Goal: Transaction & Acquisition: Purchase product/service

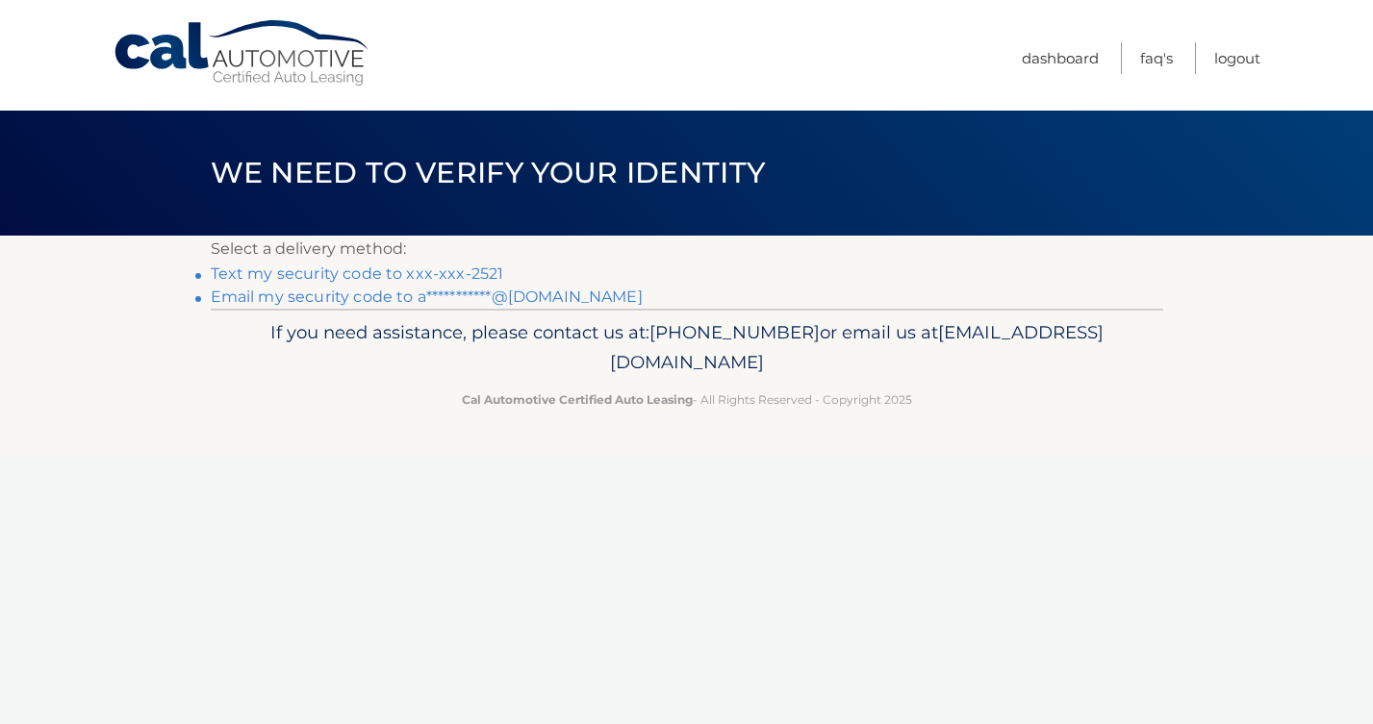
click at [368, 275] on link "Text my security code to xxx-xxx-2521" at bounding box center [357, 274] width 293 height 18
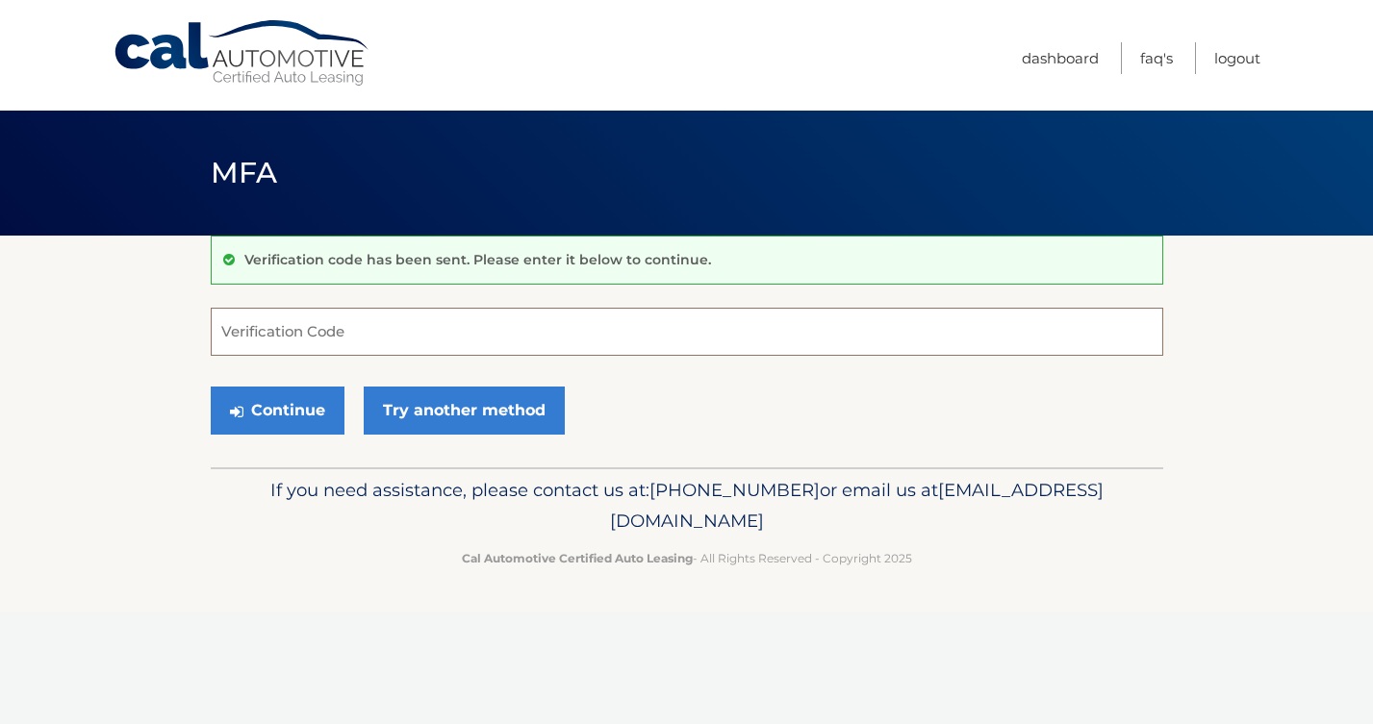
click at [387, 343] on input "Verification Code" at bounding box center [687, 332] width 953 height 48
type input "557253"
click at [253, 412] on button "Continue" at bounding box center [278, 411] width 134 height 48
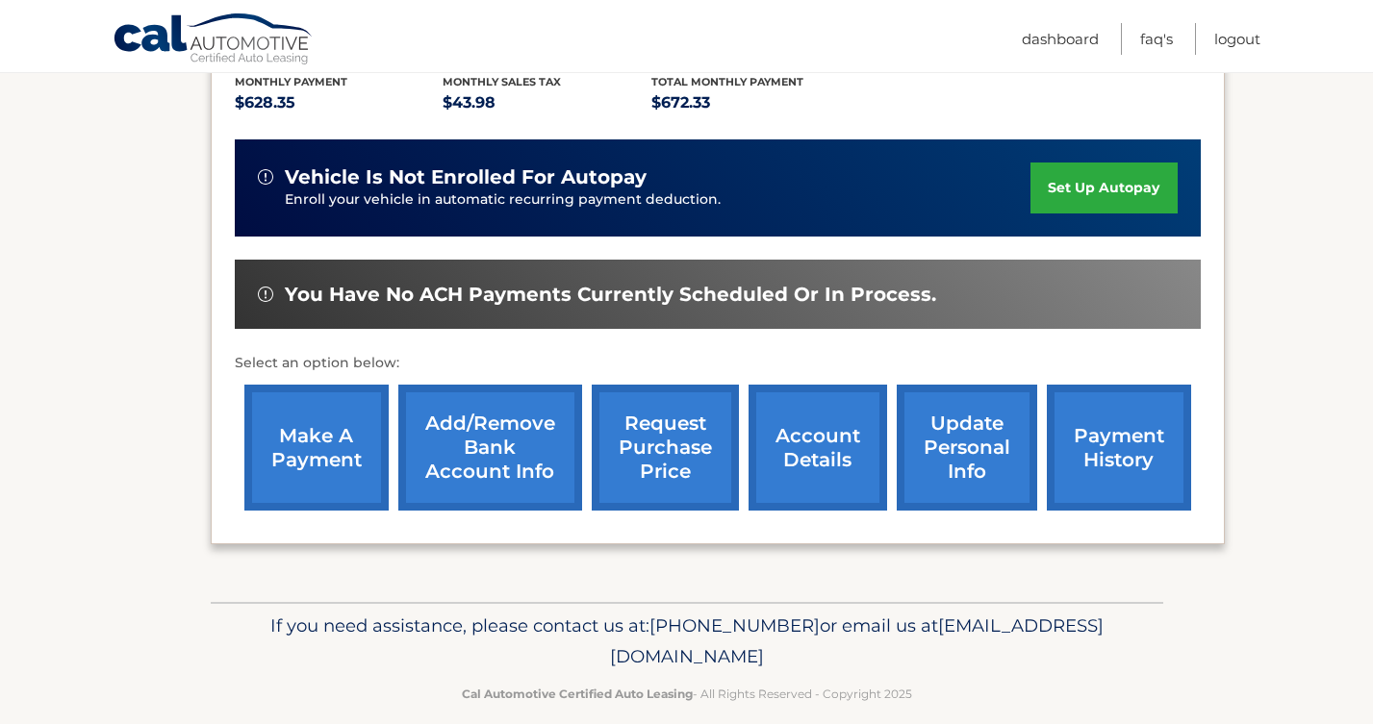
scroll to position [464, 0]
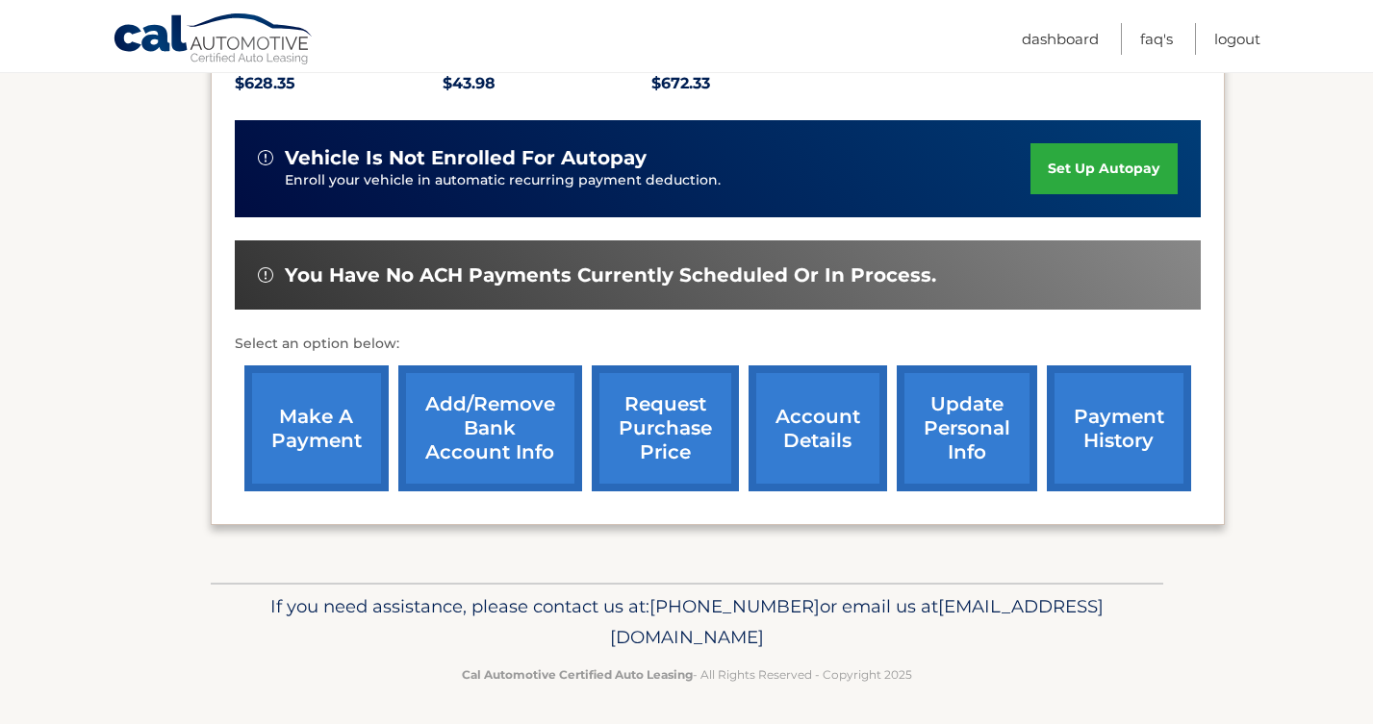
click at [332, 411] on link "make a payment" at bounding box center [316, 429] width 144 height 126
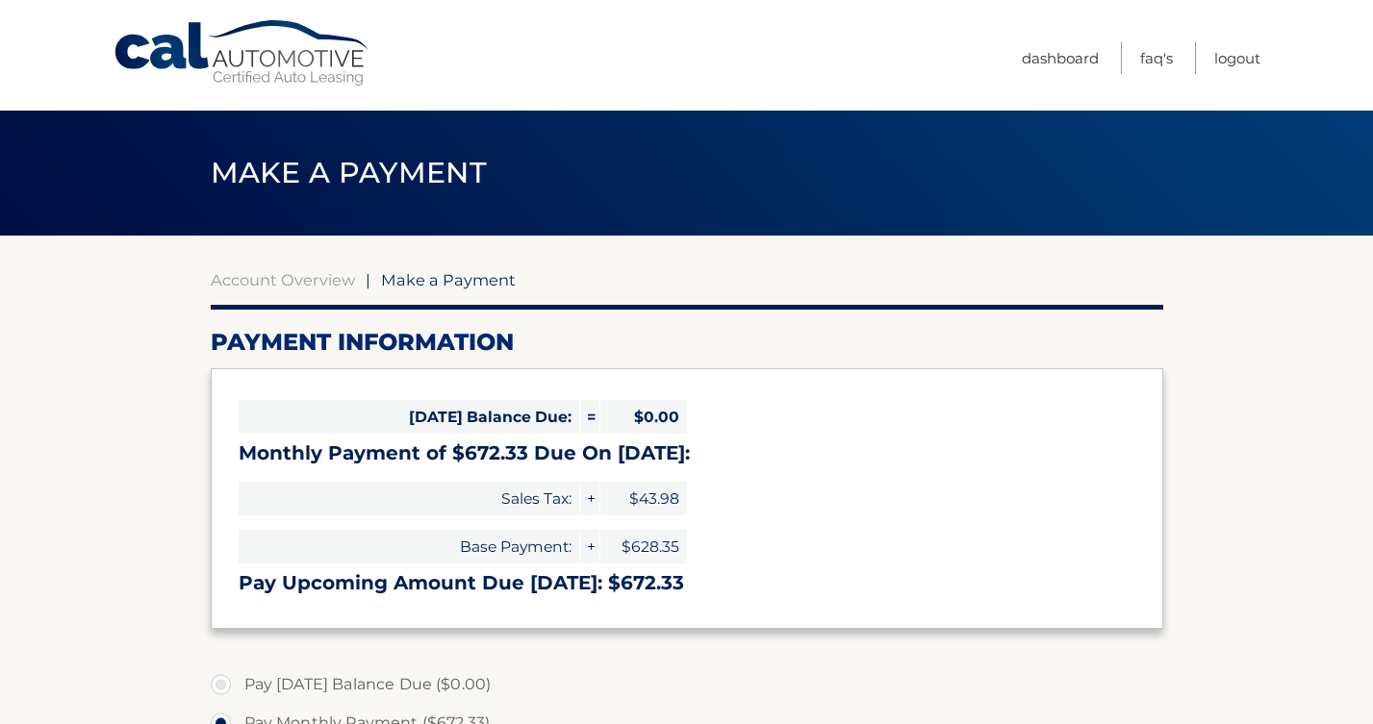
select select "NWYyYmI1YmMtZjZiOC00NDdmLWI0NWUtNDE1MzAxNTJjNjQz"
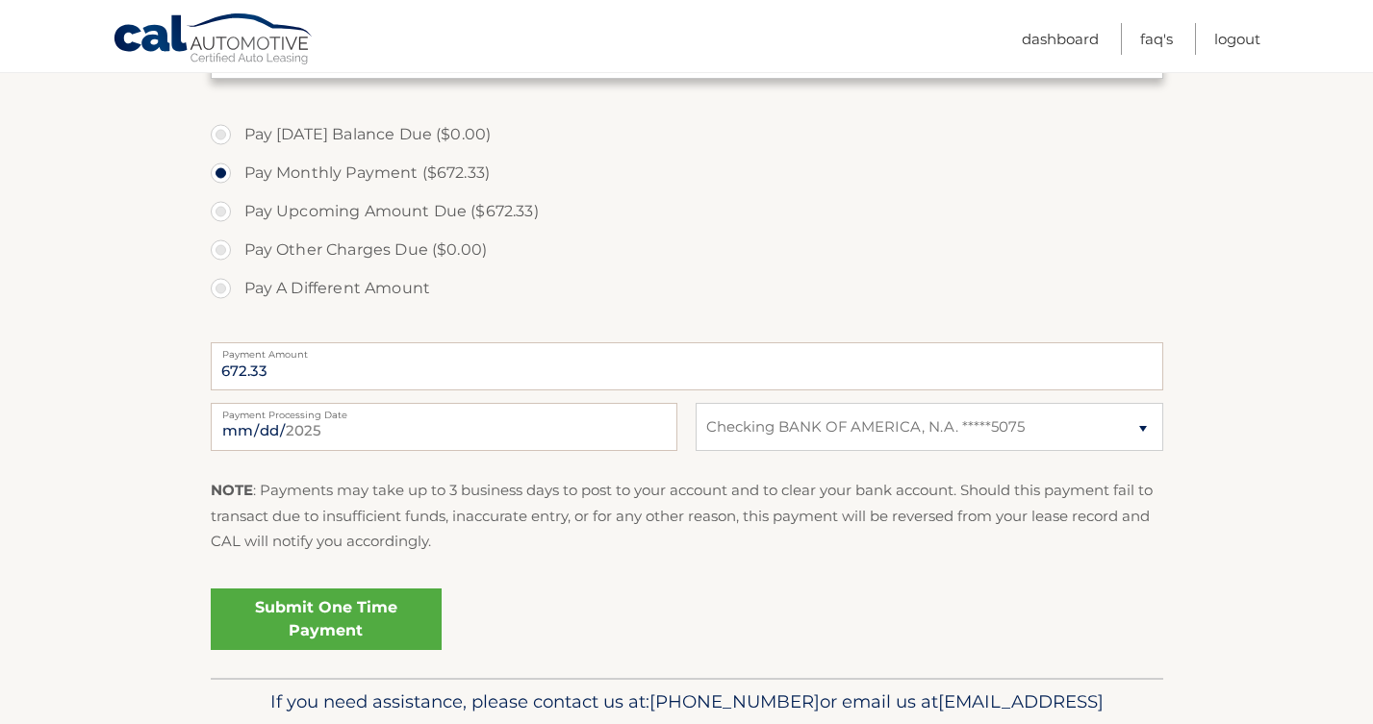
scroll to position [551, 0]
click at [279, 606] on link "Submit One Time Payment" at bounding box center [326, 619] width 231 height 62
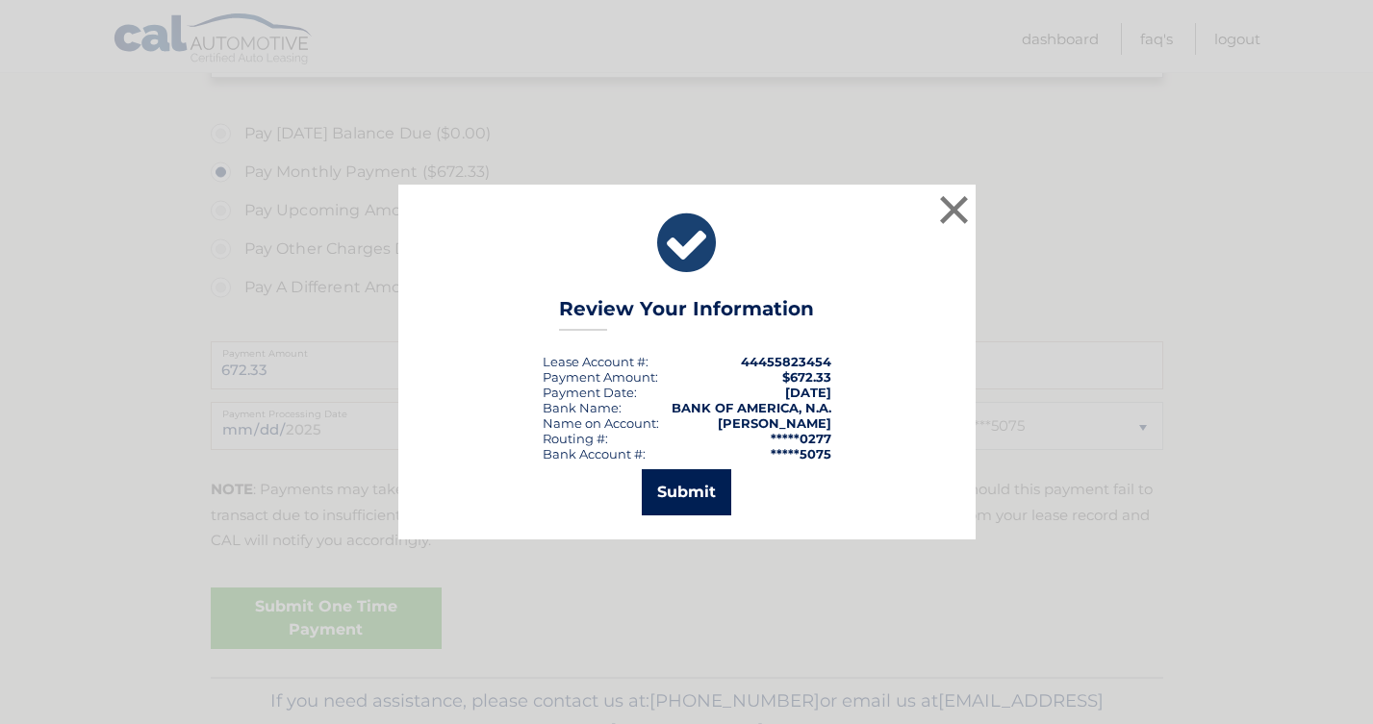
click at [711, 493] on button "Submit" at bounding box center [686, 493] width 89 height 46
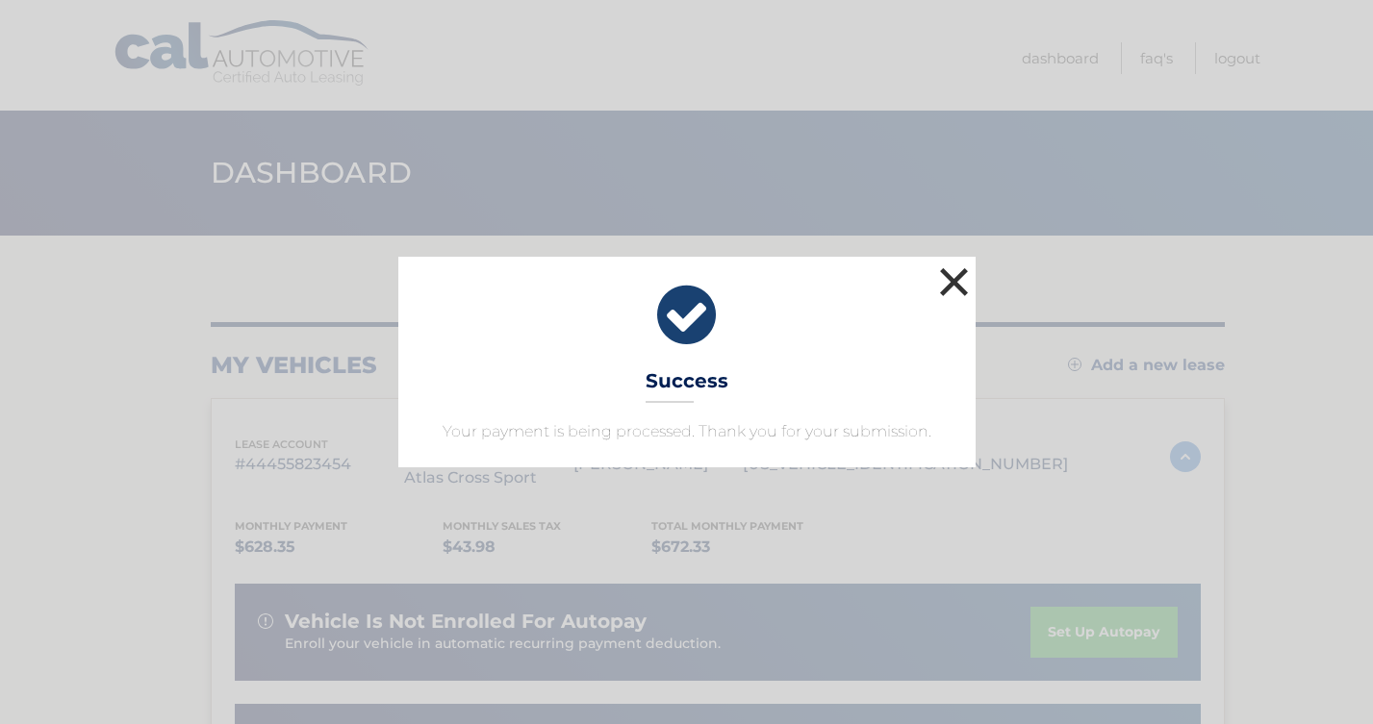
click at [963, 267] on button "×" at bounding box center [954, 282] width 38 height 38
